Goal: Information Seeking & Learning: Learn about a topic

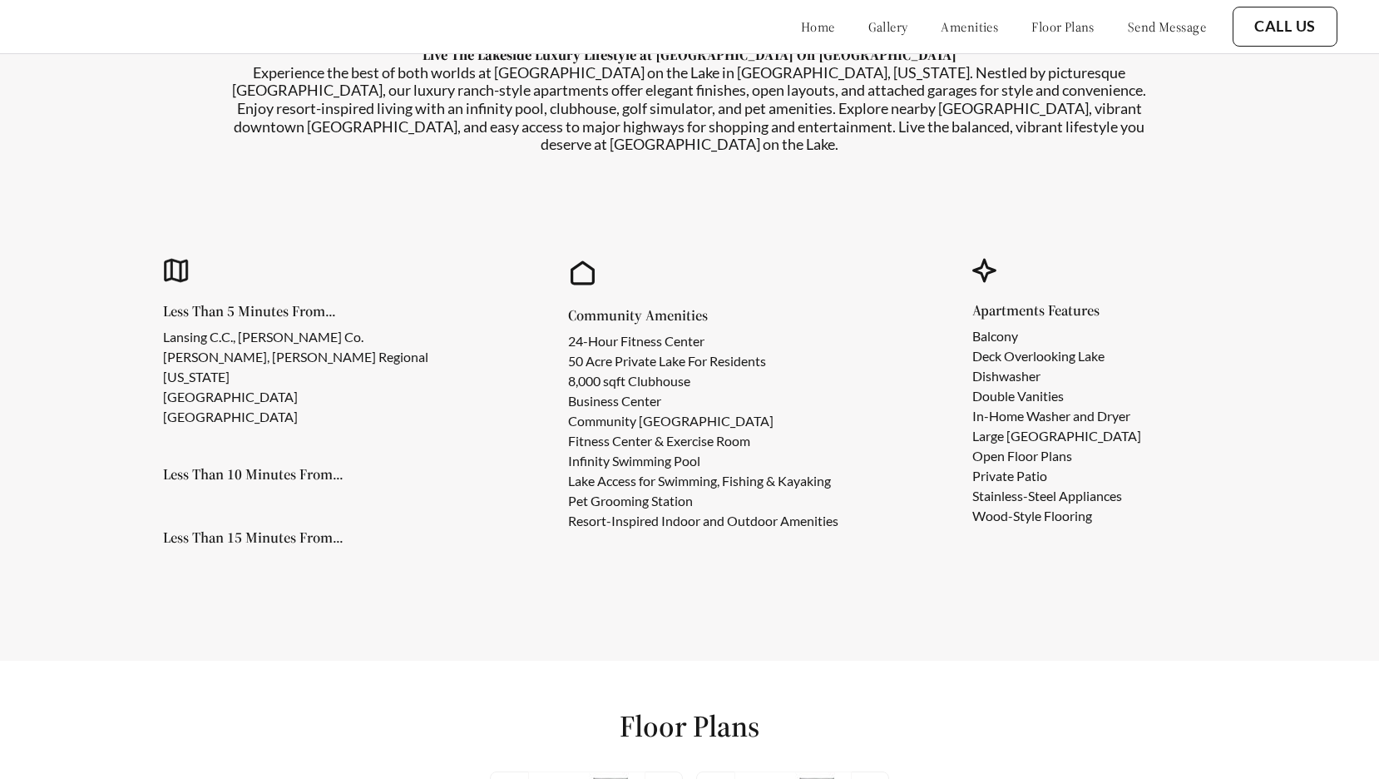
scroll to position [1626, 0]
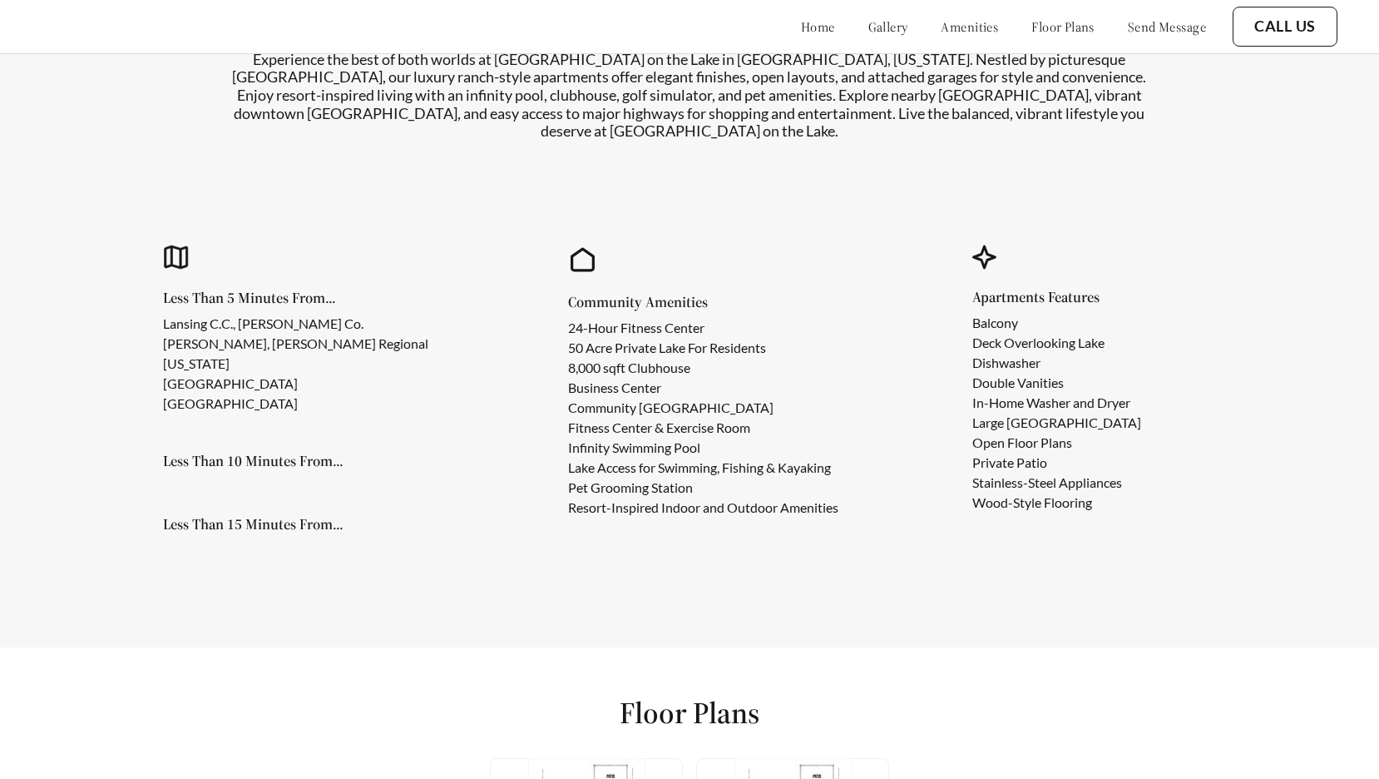
click at [593, 295] on h5 "Community Amenities" at bounding box center [716, 302] width 297 height 15
copy h5 "Community Amenities"
click at [600, 378] on li "Business Center" at bounding box center [703, 388] width 270 height 20
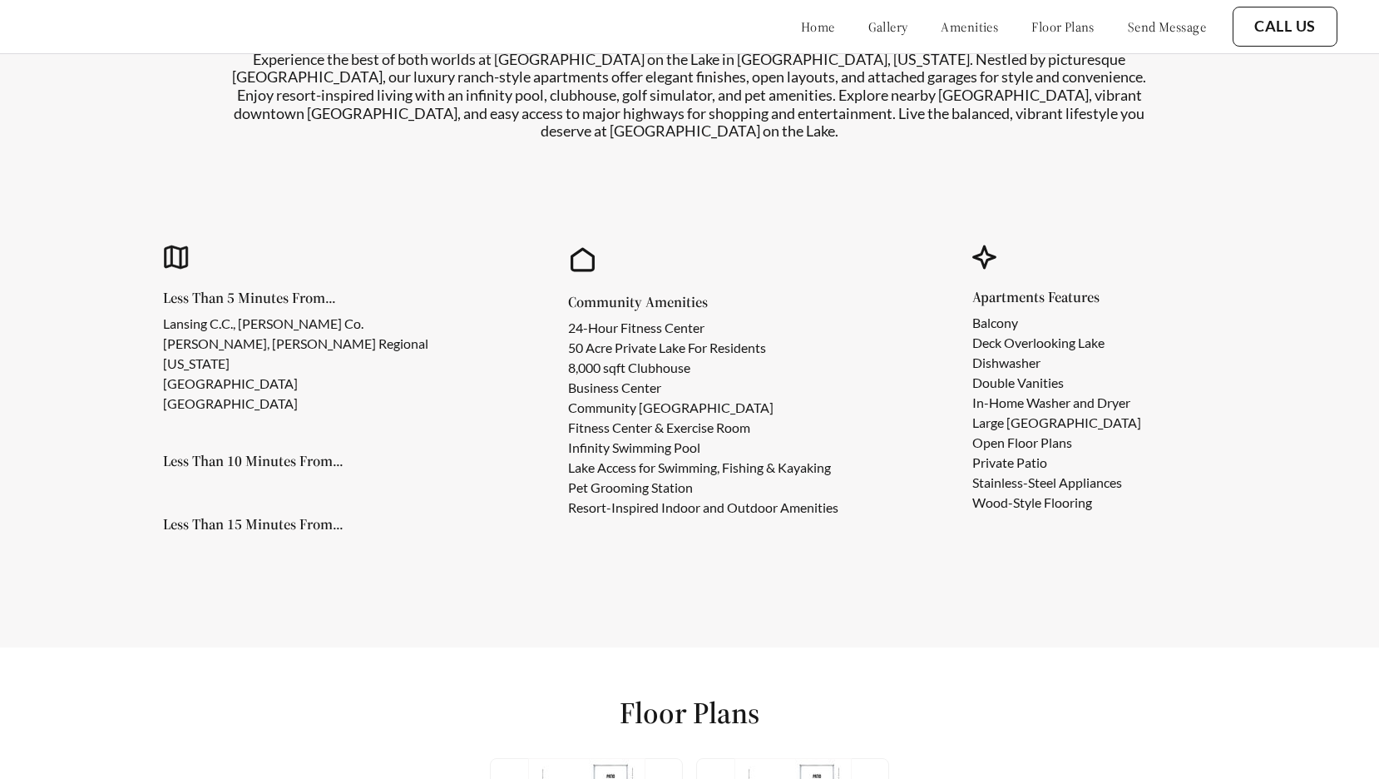
click at [602, 438] on li "Infinity Swimming Pool" at bounding box center [703, 448] width 270 height 20
copy li "Infinity Swimming Pool"
